Goal: Check status: Check status

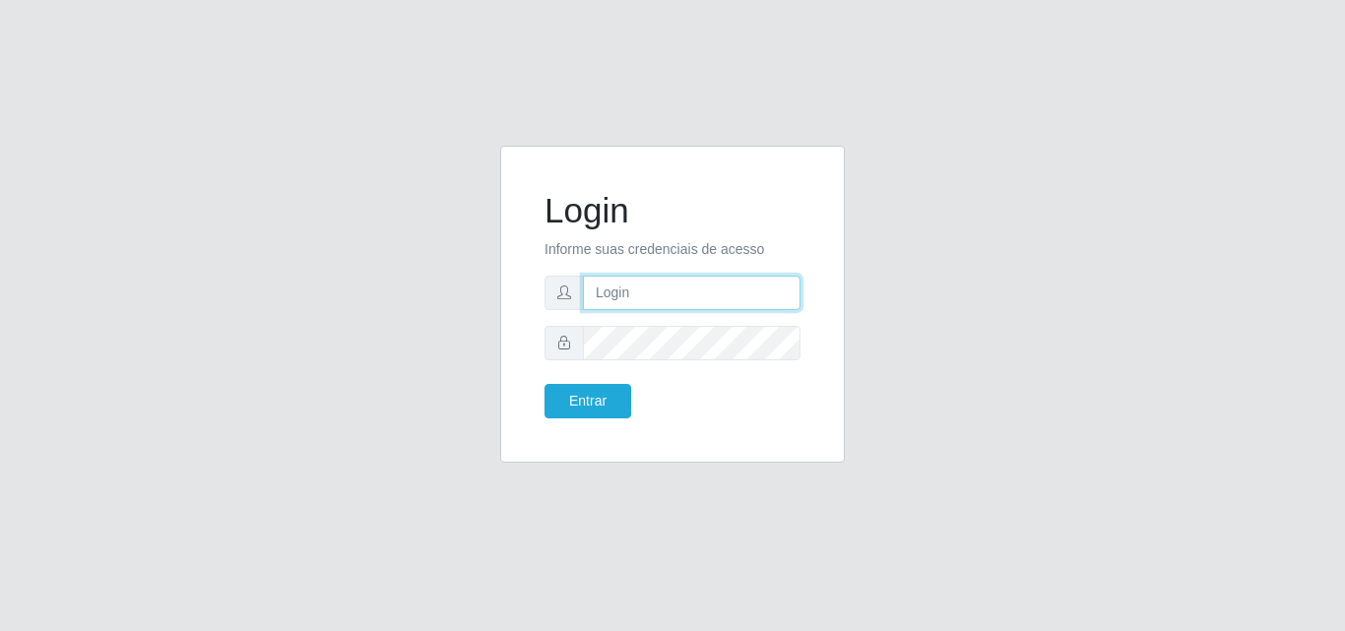
click at [673, 298] on input "text" at bounding box center [692, 293] width 218 height 34
type input "ana@saullus"
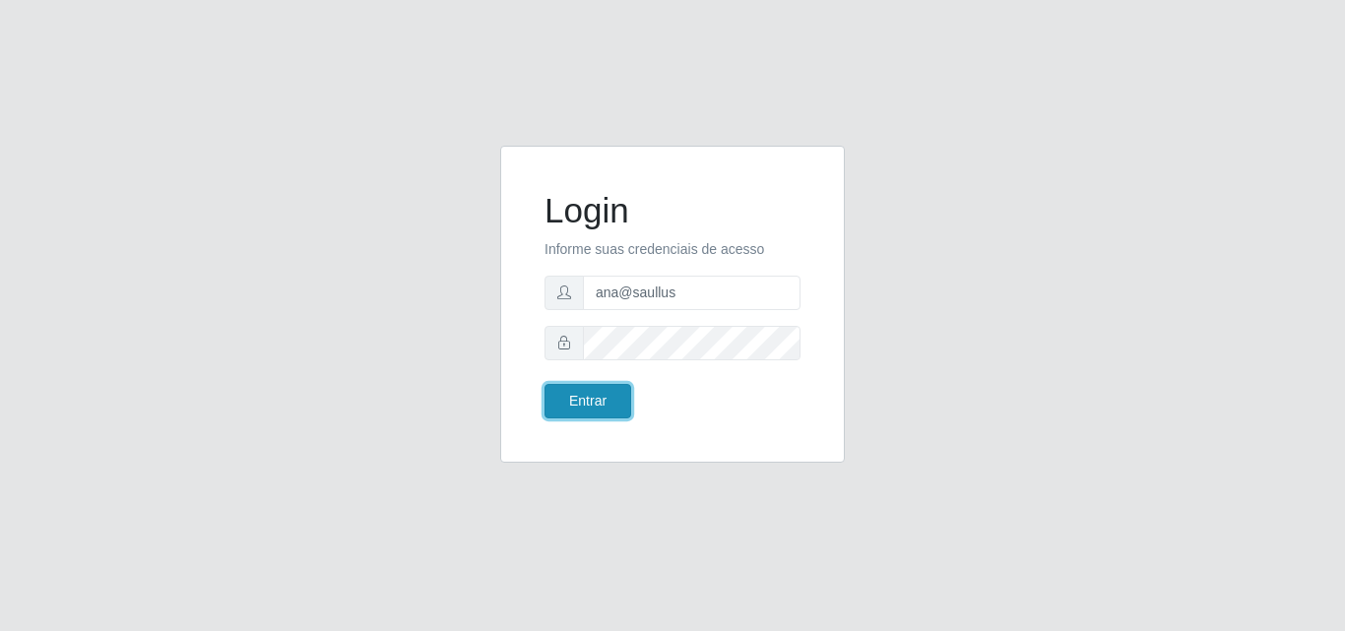
click at [596, 410] on button "Entrar" at bounding box center [587, 401] width 87 height 34
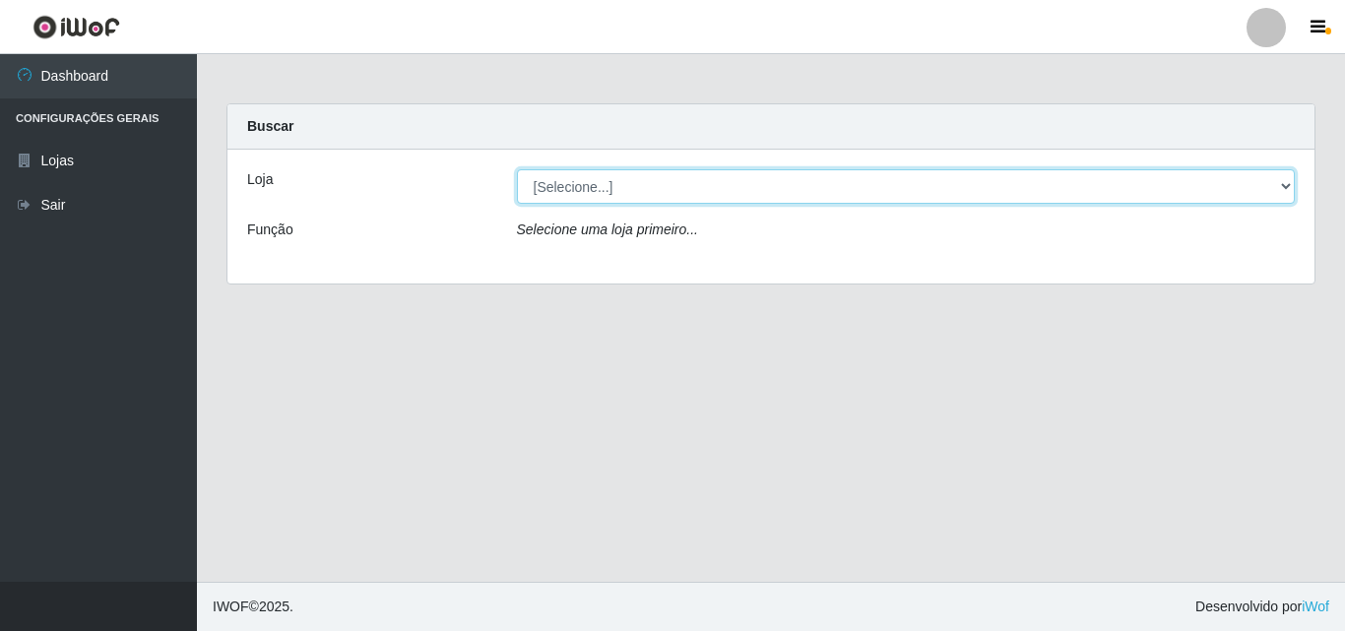
click at [1287, 189] on select "[Selecione...] Saullus Supermercados" at bounding box center [906, 186] width 779 height 34
select select "423"
click at [517, 169] on select "[Selecione...] Saullus Supermercados" at bounding box center [906, 186] width 779 height 34
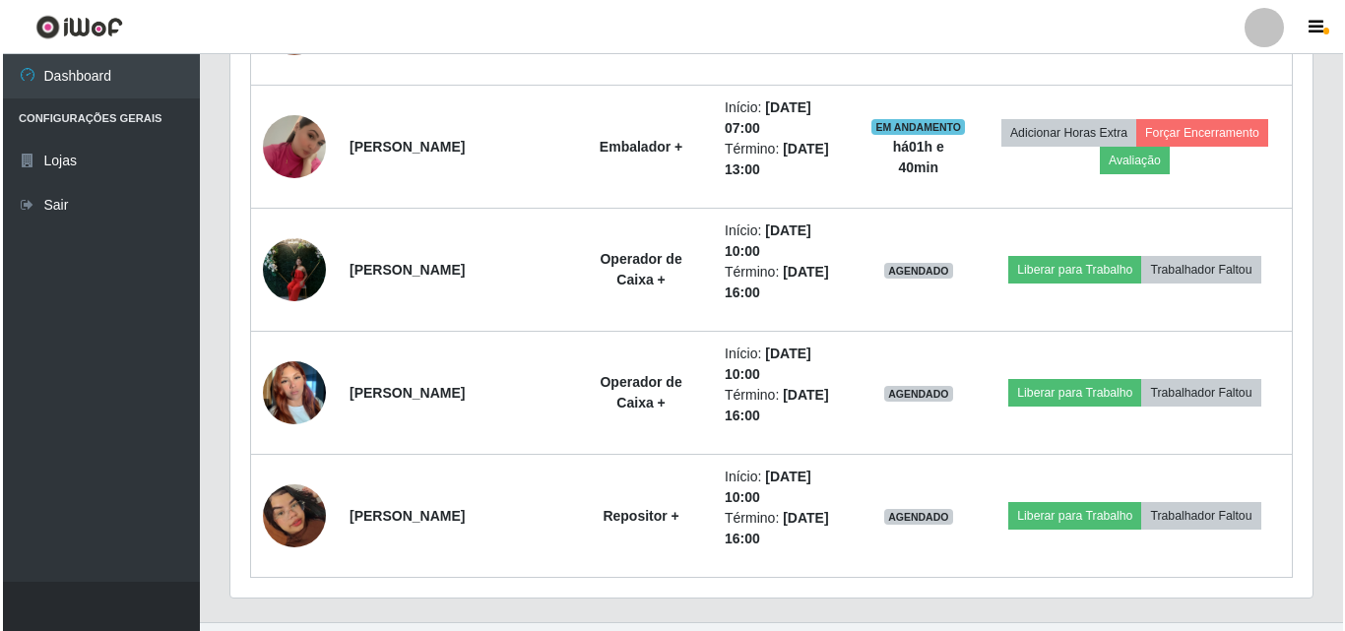
scroll to position [1310, 0]
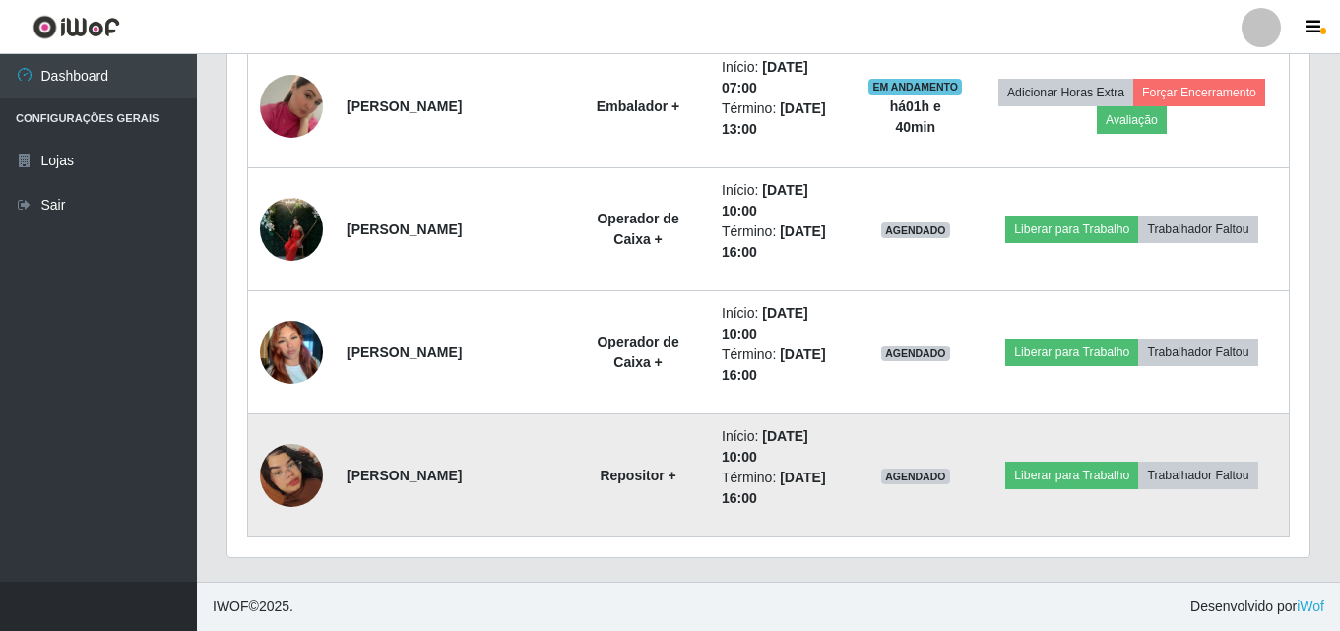
click at [302, 467] on img at bounding box center [291, 475] width 63 height 112
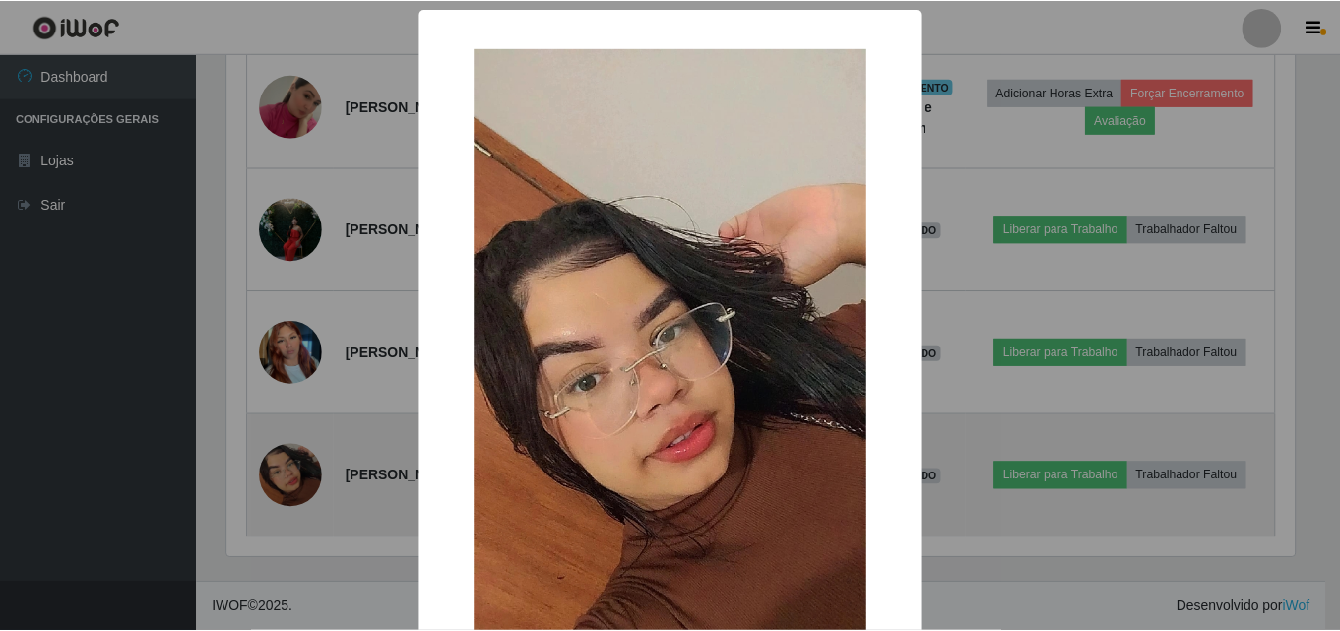
scroll to position [408, 1072]
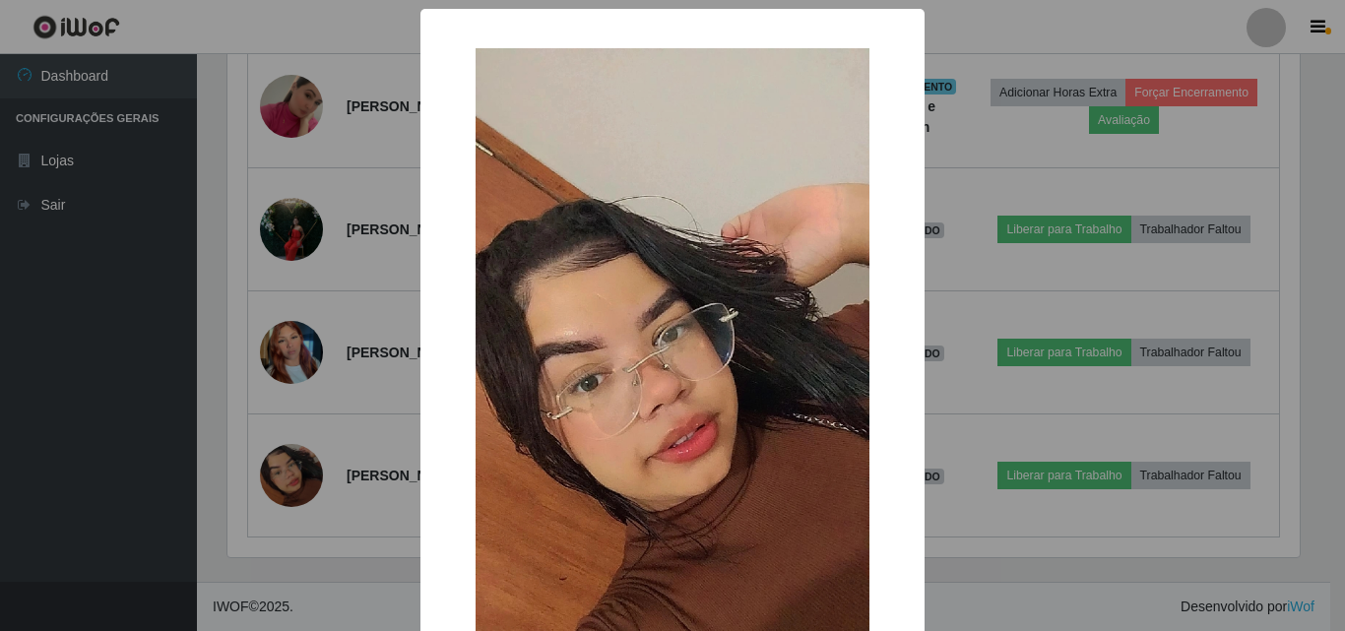
click at [305, 473] on div "× OK Cancel" at bounding box center [672, 315] width 1345 height 631
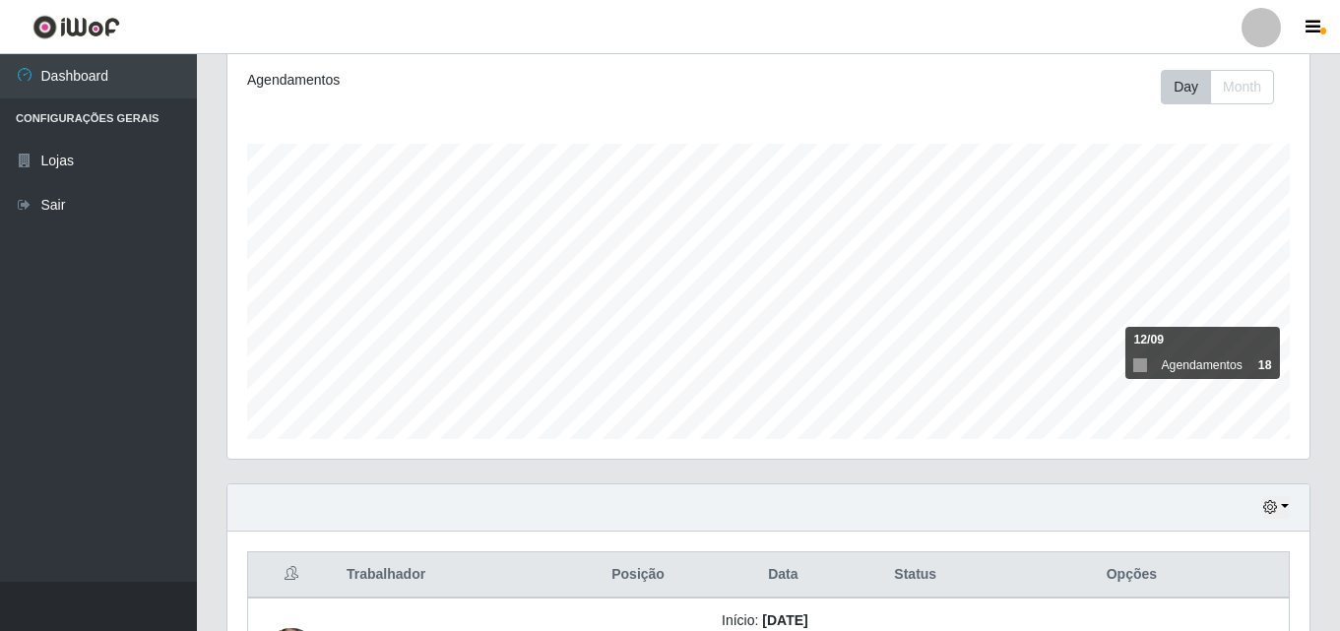
scroll to position [394, 0]
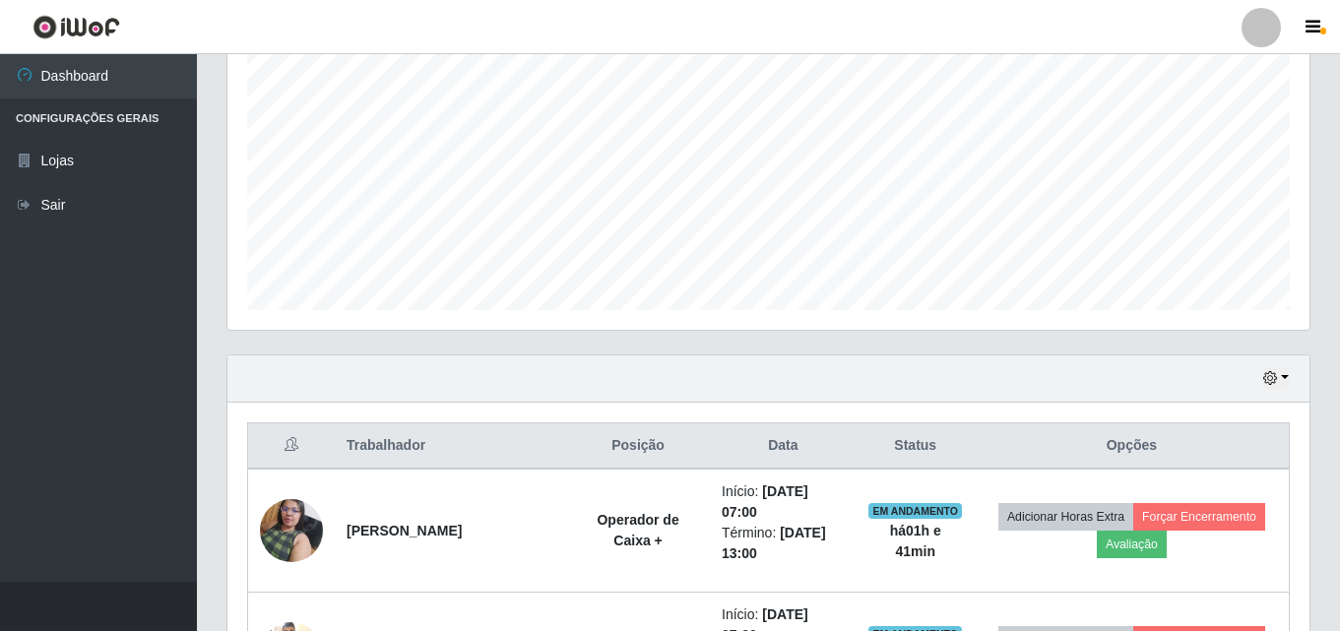
click at [1290, 377] on div "Hoje 1 dia 3 dias 1 Semana Não encerrados" at bounding box center [768, 378] width 1082 height 47
click at [1284, 378] on button "button" at bounding box center [1276, 378] width 28 height 23
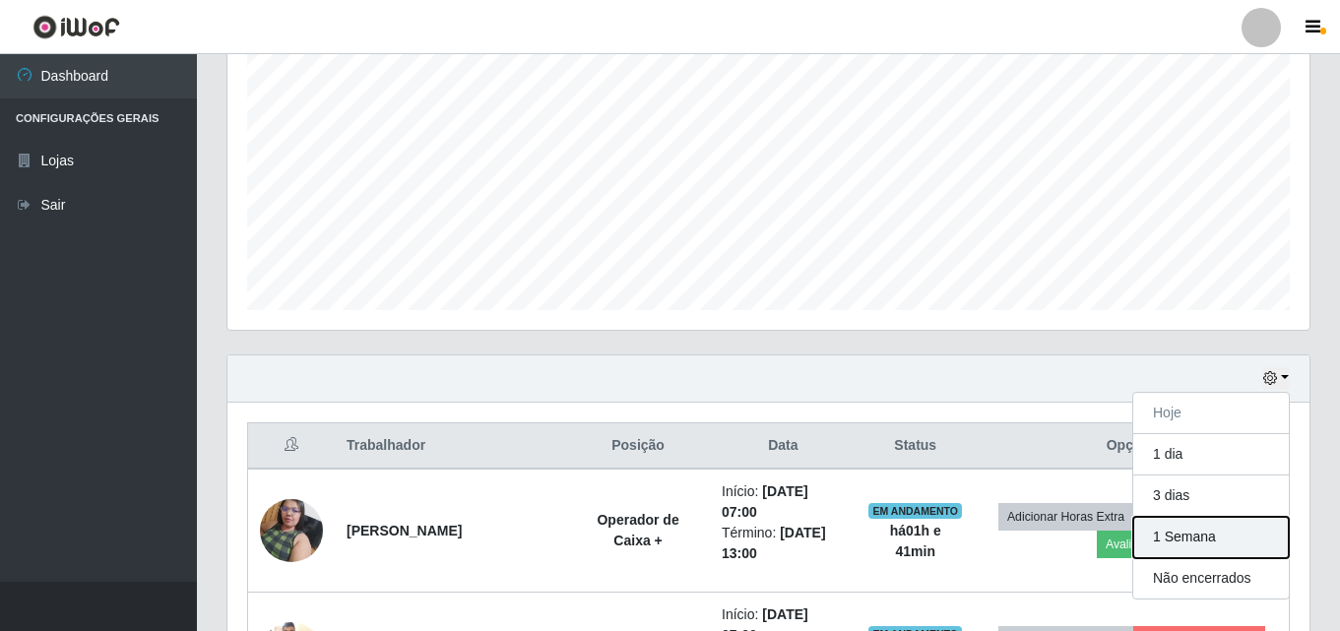
click at [1192, 532] on button "1 Semana" at bounding box center [1211, 537] width 156 height 41
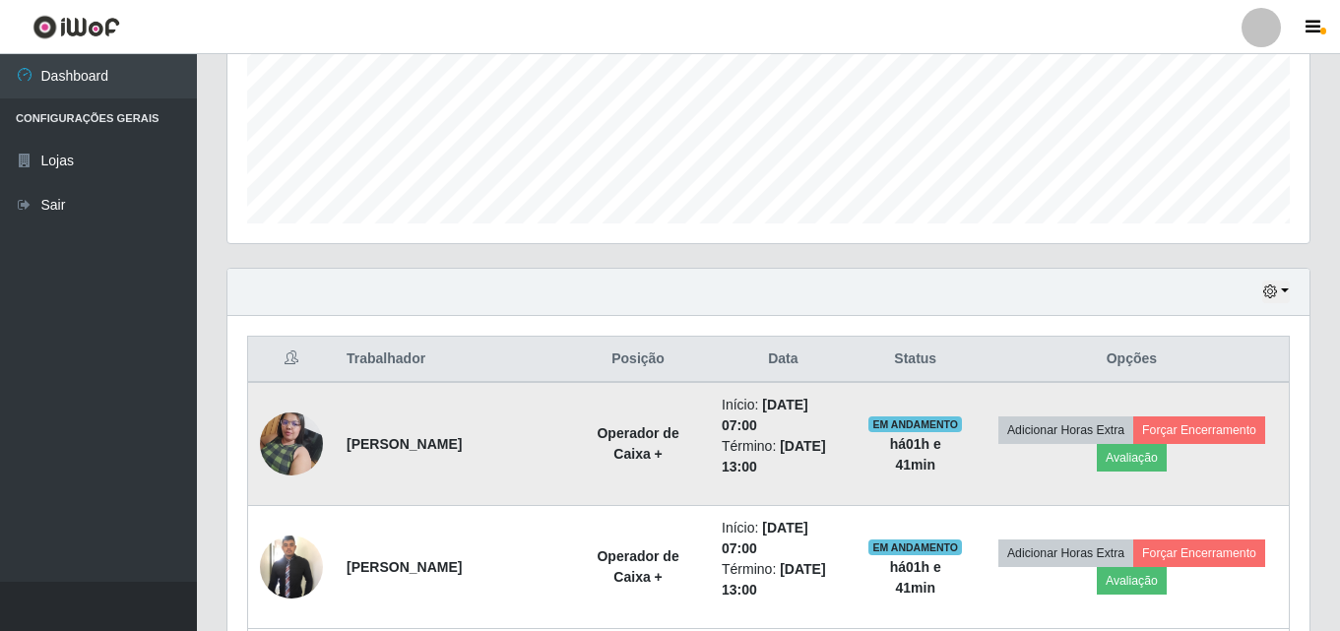
scroll to position [424, 0]
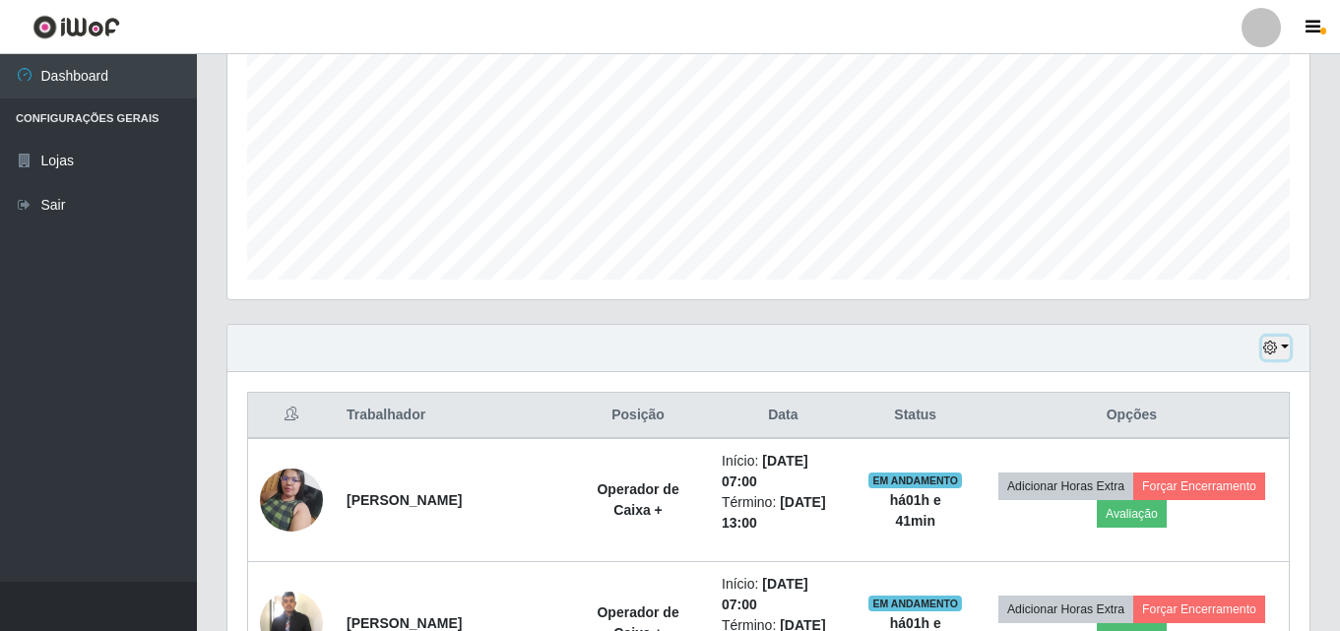
click at [1287, 349] on button "button" at bounding box center [1276, 348] width 28 height 23
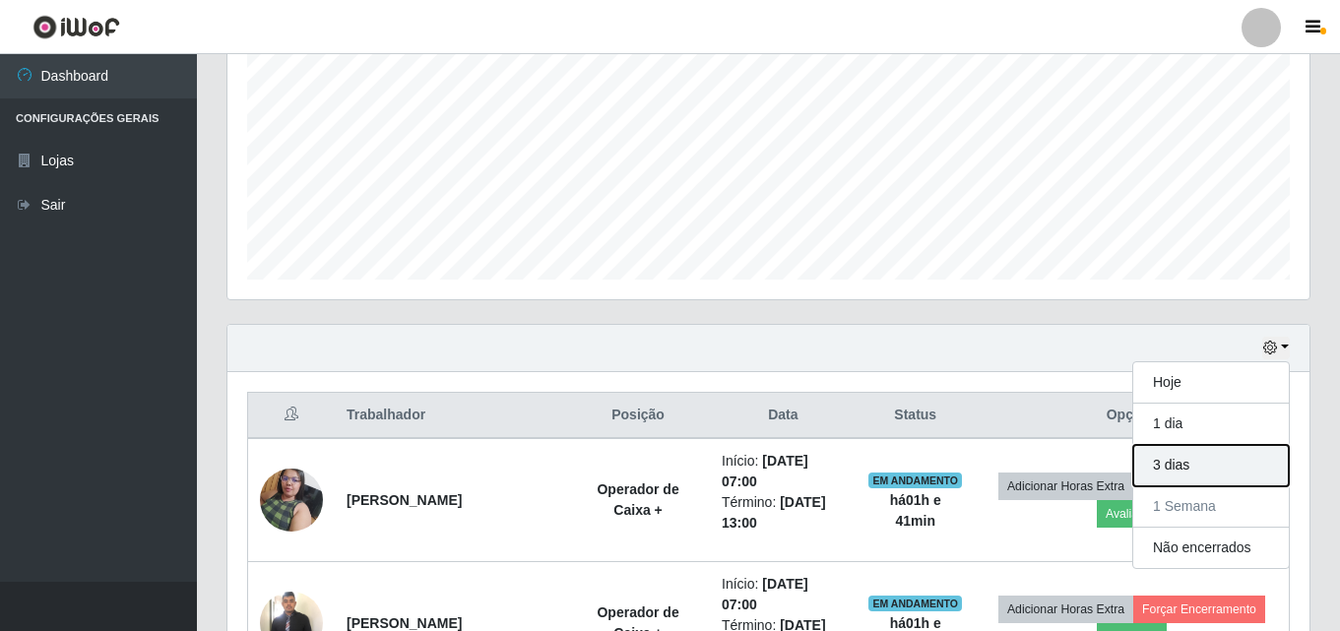
click at [1201, 452] on button "3 dias" at bounding box center [1211, 465] width 156 height 41
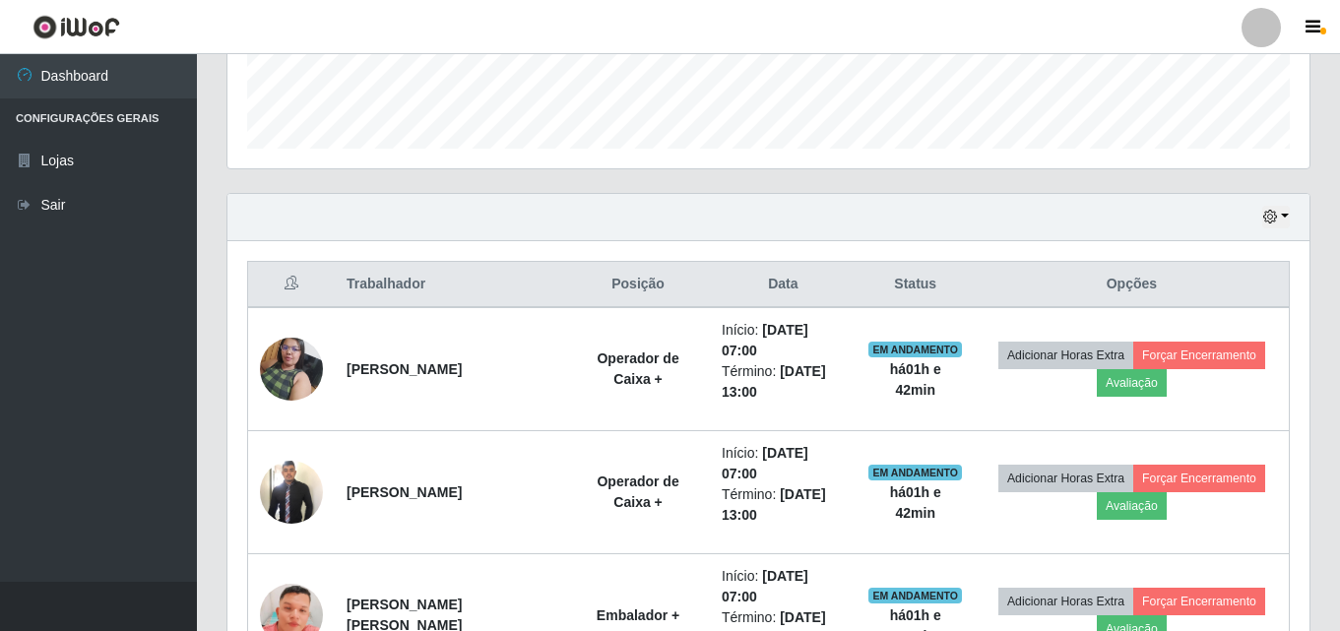
scroll to position [326, 0]
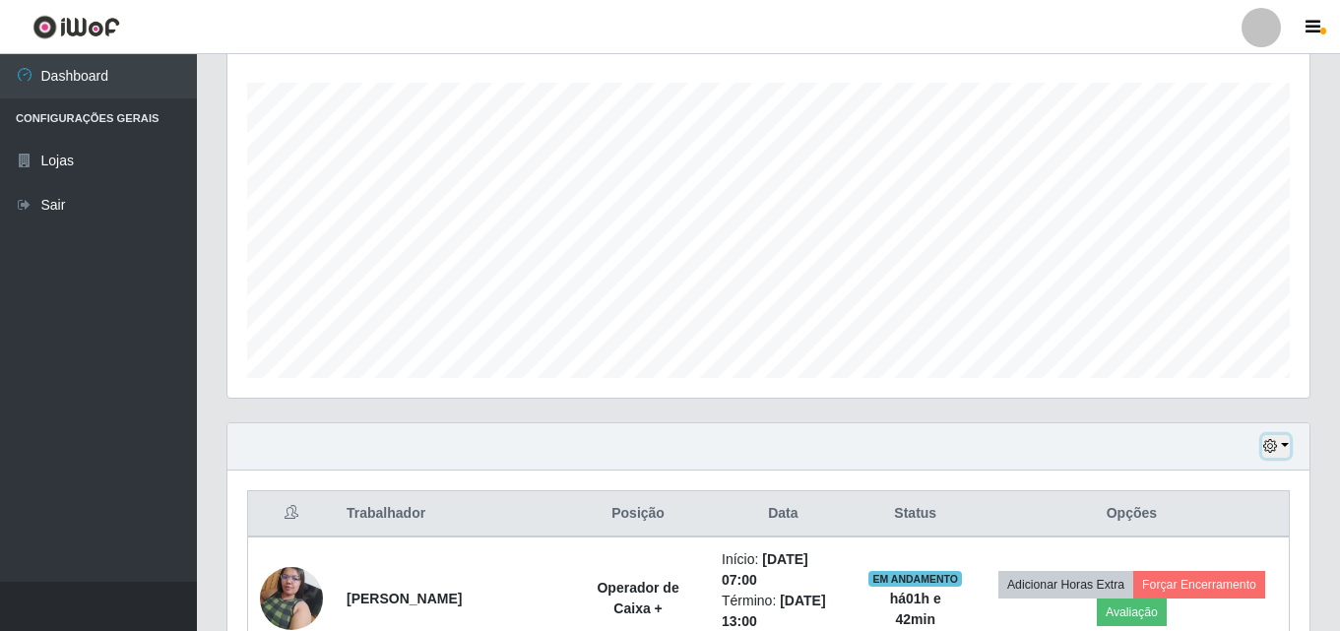
click at [1287, 450] on button "button" at bounding box center [1276, 446] width 28 height 23
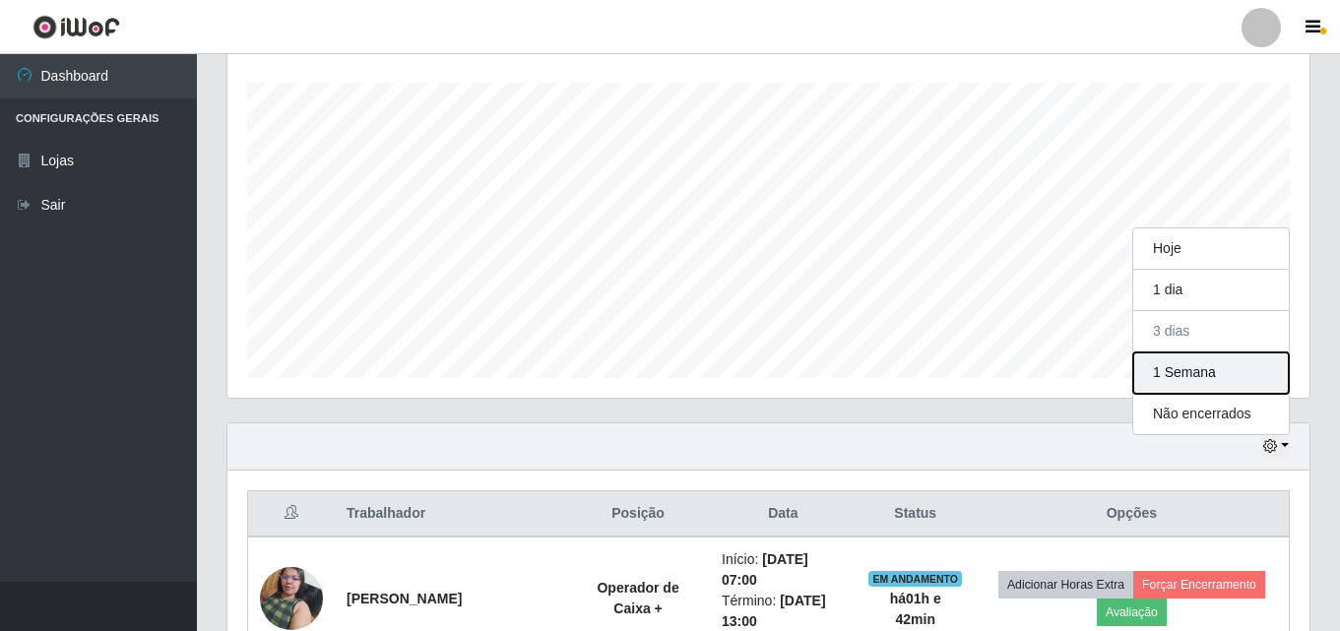
drag, startPoint x: 1223, startPoint y: 378, endPoint x: 1213, endPoint y: 379, distance: 10.9
click at [1223, 377] on button "1 Semana" at bounding box center [1211, 372] width 156 height 41
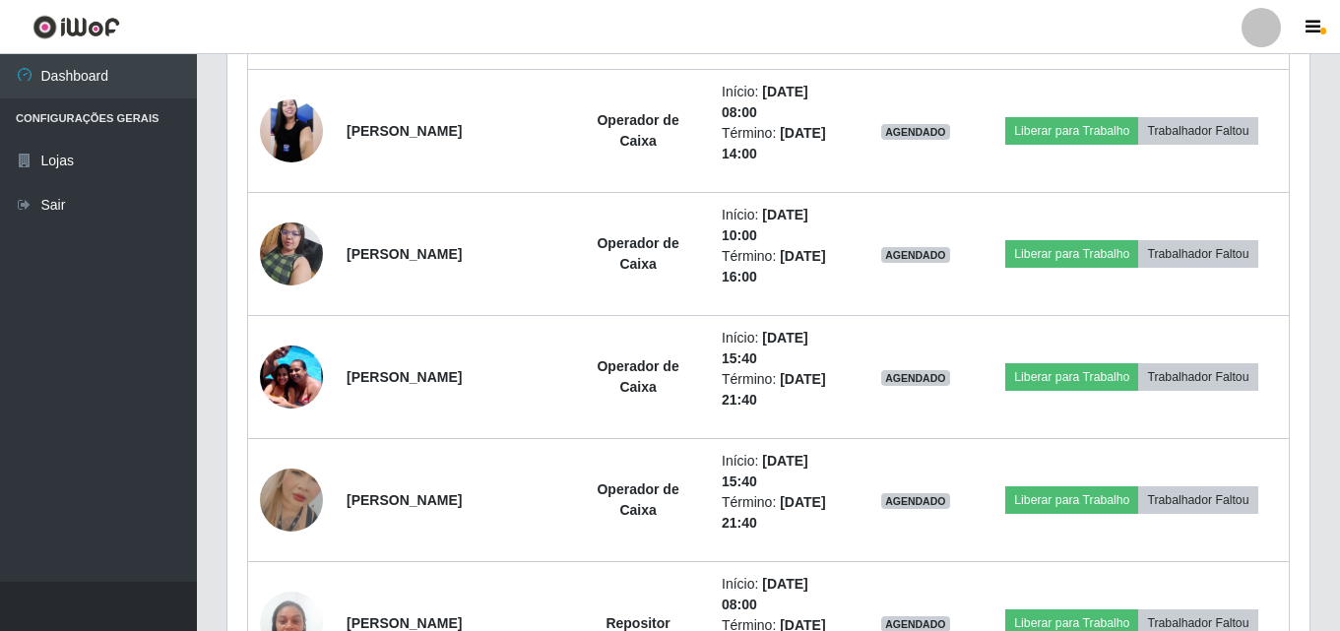
scroll to position [1310, 0]
